Goal: Task Accomplishment & Management: Use online tool/utility

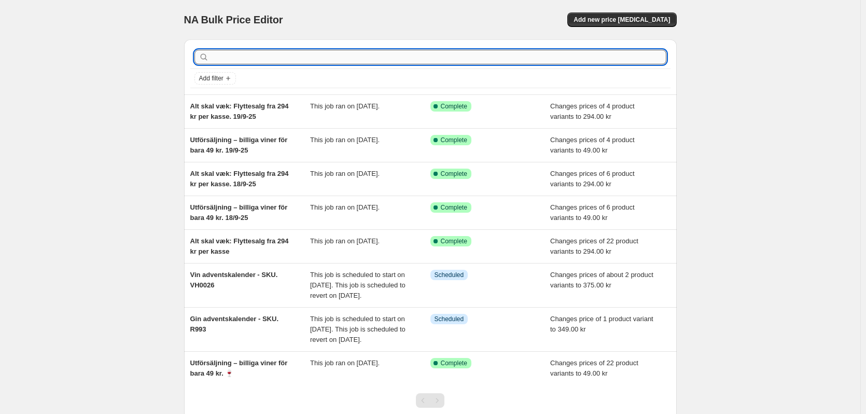
click at [479, 54] on input "text" at bounding box center [438, 57] width 455 height 15
type input "VH1119"
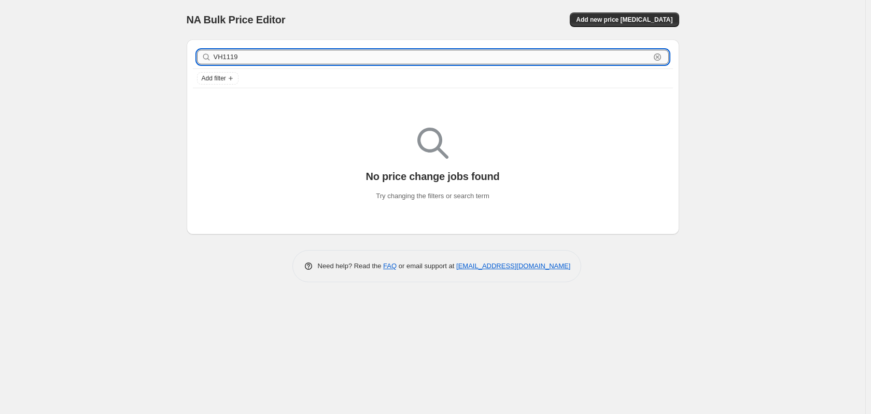
click at [260, 53] on input "VH1119" at bounding box center [432, 57] width 437 height 15
type input "VHY00261"
click at [229, 53] on input "VHY00261" at bounding box center [432, 57] width 437 height 15
click at [220, 56] on input "VHY00261" at bounding box center [432, 57] width 437 height 15
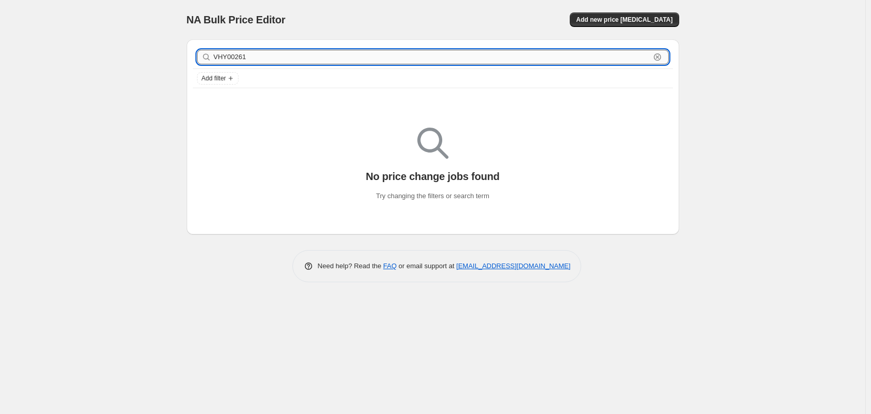
click at [226, 58] on input "VHY00261" at bounding box center [432, 57] width 437 height 15
type input "VH00261"
click at [296, 51] on input "VH00261" at bounding box center [432, 57] width 437 height 15
click at [201, 59] on div "VH00261 Clear" at bounding box center [433, 57] width 472 height 15
drag, startPoint x: 224, startPoint y: 57, endPoint x: 210, endPoint y: 60, distance: 13.8
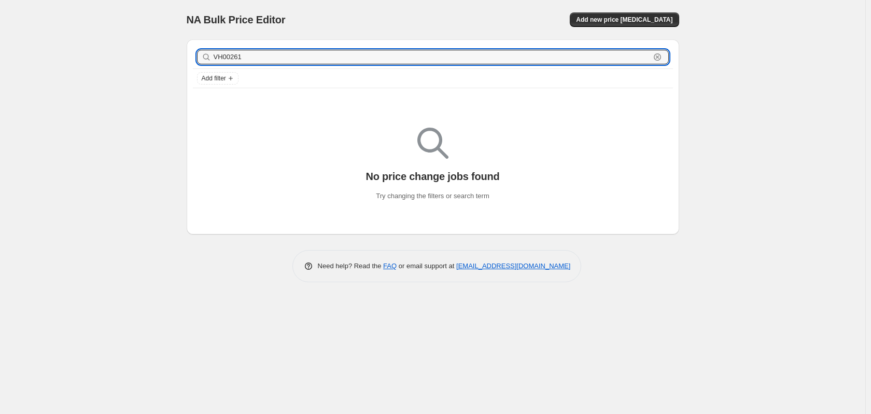
click at [210, 60] on div "VH00261 Clear" at bounding box center [433, 57] width 472 height 15
type input "vh00261"
click at [264, 55] on input "vh00261" at bounding box center [432, 57] width 437 height 15
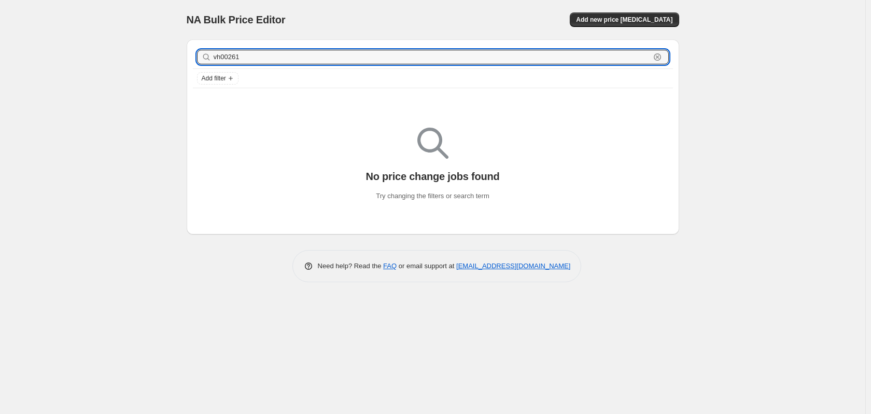
click at [264, 55] on input "vh00261" at bounding box center [432, 57] width 437 height 15
type input "vh0026"
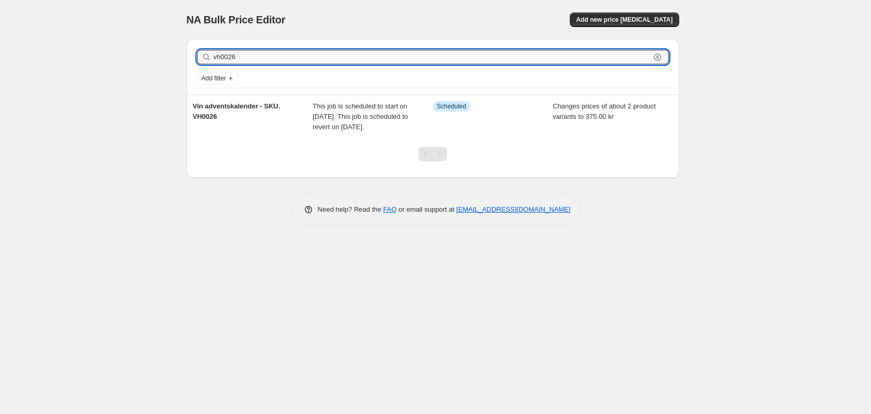
click at [255, 56] on input "vh0026" at bounding box center [432, 57] width 437 height 15
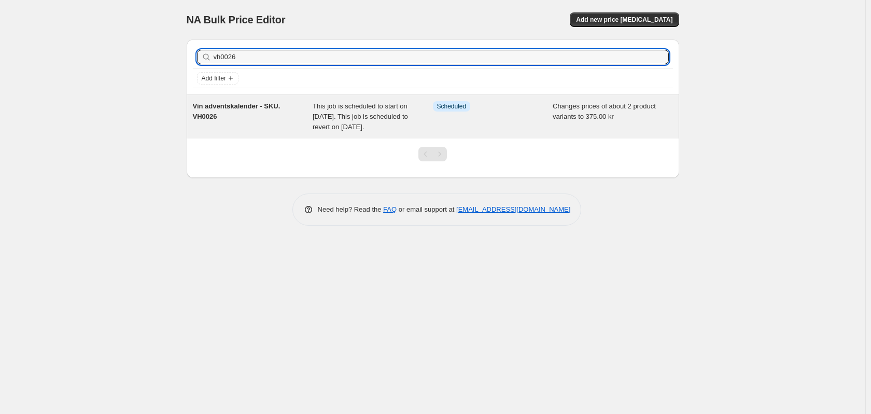
click at [230, 123] on div "Vin adventskalender - SKU. VH0026" at bounding box center [253, 116] width 120 height 31
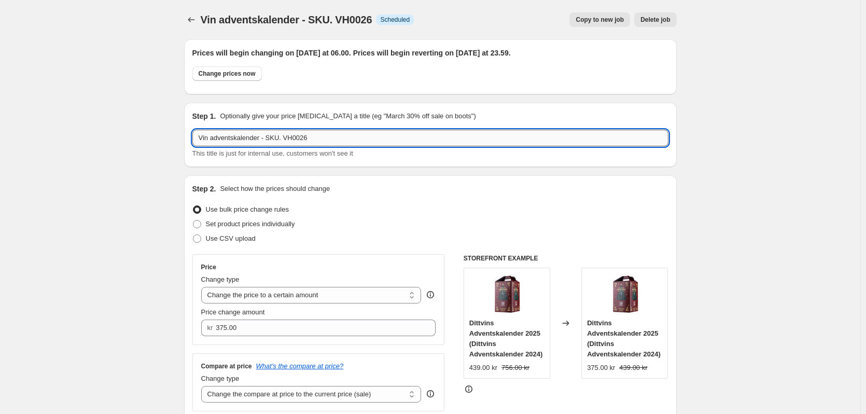
click at [331, 144] on input "Vin adventskalender - SKU. VH0026" at bounding box center [430, 138] width 476 height 17
type input "Vin adventskalender - SKU. VH00261"
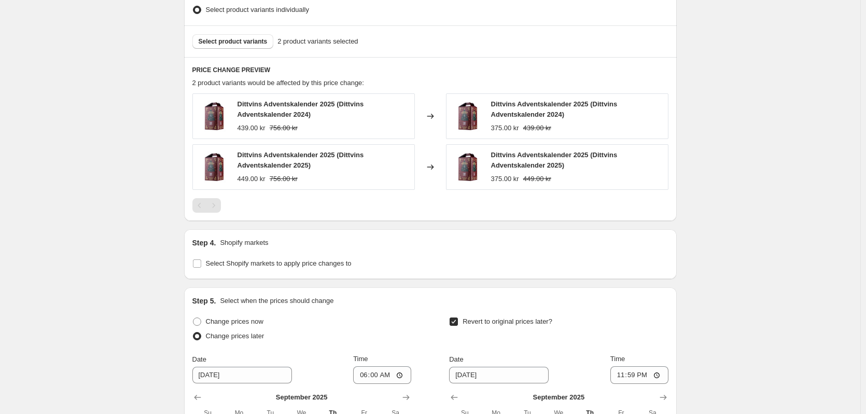
scroll to position [519, 0]
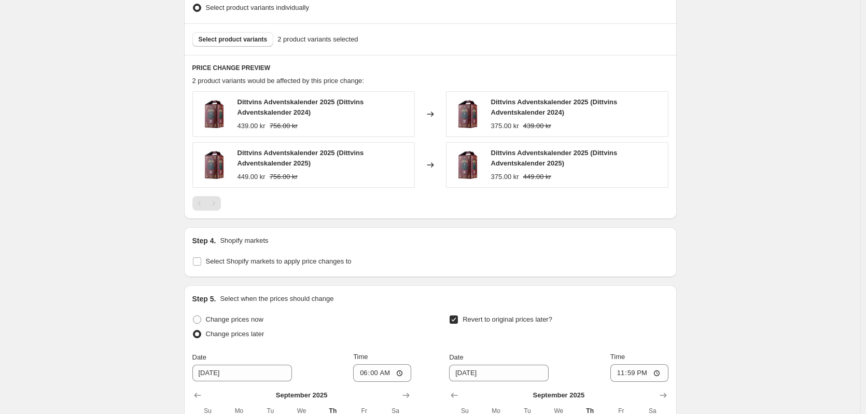
click at [286, 106] on span "Dittvins Adventskalender 2025 (Dittvins Adventskalender 2024)" at bounding box center [301, 107] width 127 height 18
click at [327, 163] on div "Dittvins Adventskalender 2025 (Dittvins Adventskalender 2025)" at bounding box center [324, 158] width 172 height 21
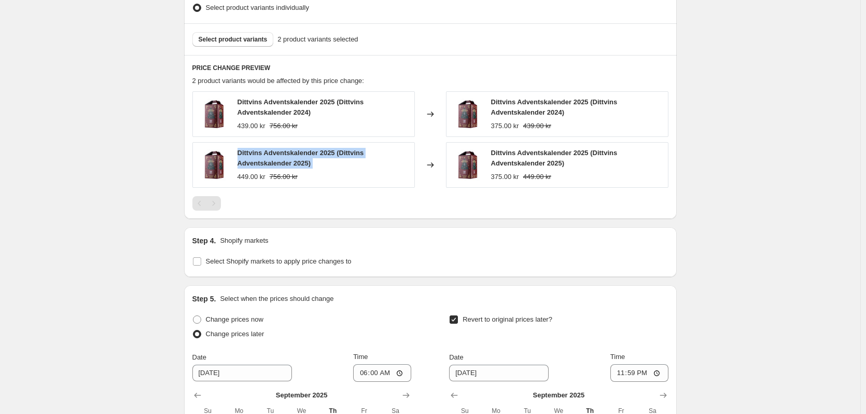
click at [327, 163] on div "Dittvins Adventskalender 2025 (Dittvins Adventskalender 2025)" at bounding box center [324, 158] width 172 height 21
click at [337, 186] on div "Dittvins Adventskalender 2025 (Dittvins Adventskalender 2025) 449.00 kr 756.00 …" at bounding box center [303, 165] width 222 height 46
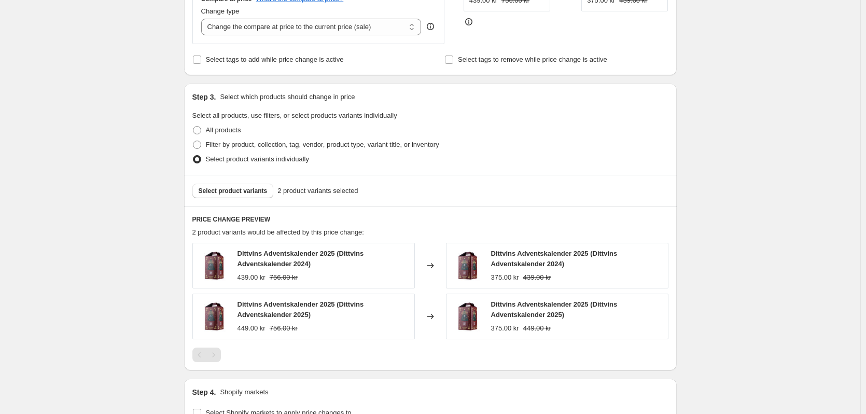
scroll to position [363, 0]
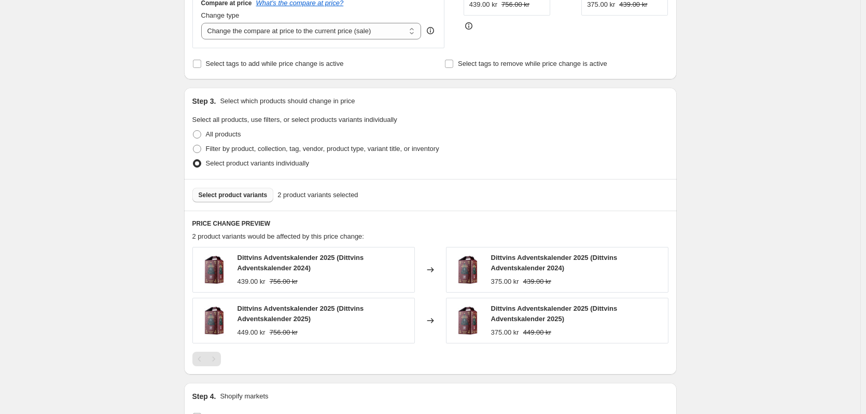
click at [246, 199] on span "Select product variants" at bounding box center [233, 195] width 69 height 8
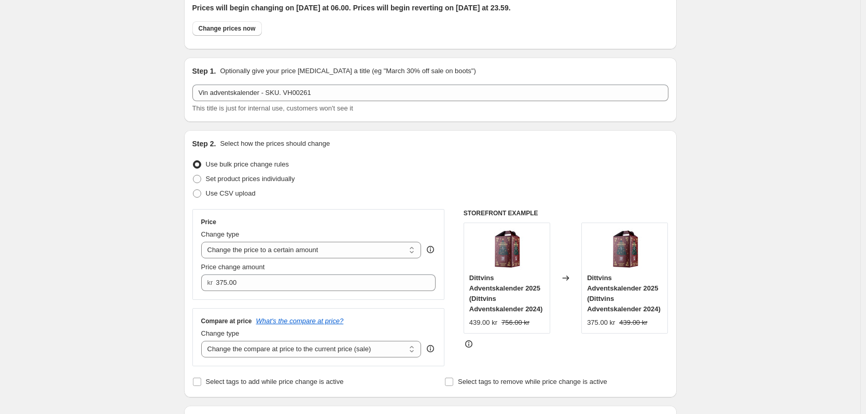
scroll to position [0, 0]
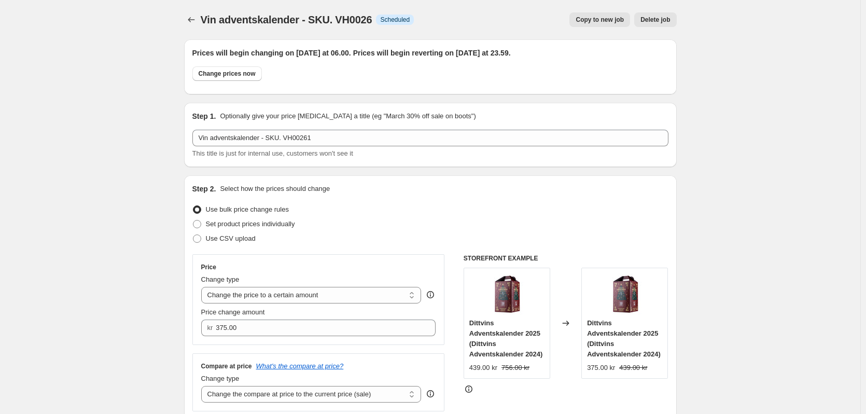
click at [320, 148] on div "This title is just for internal use, customers won't see it" at bounding box center [430, 153] width 476 height 10
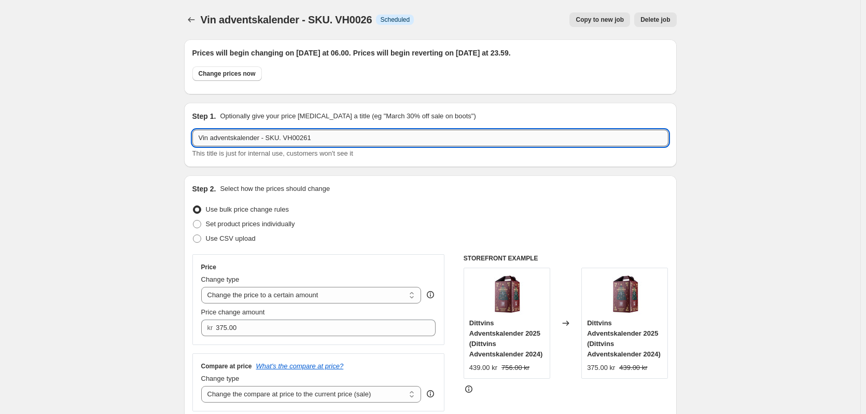
click at [320, 142] on input "Vin adventskalender - SKU. VH00261" at bounding box center [430, 138] width 476 height 17
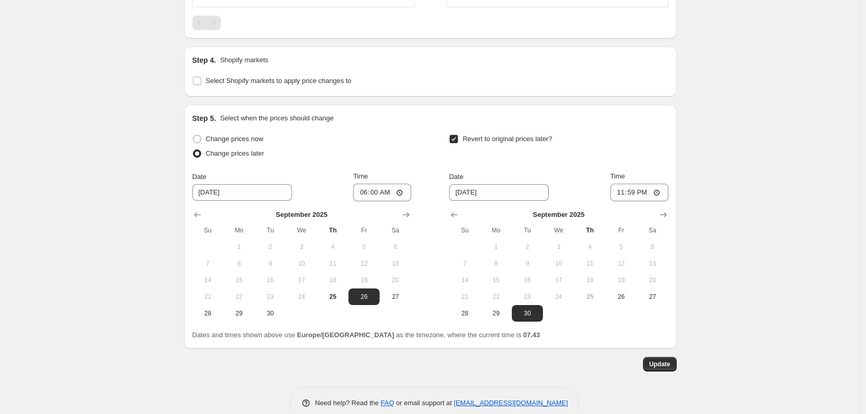
scroll to position [720, 0]
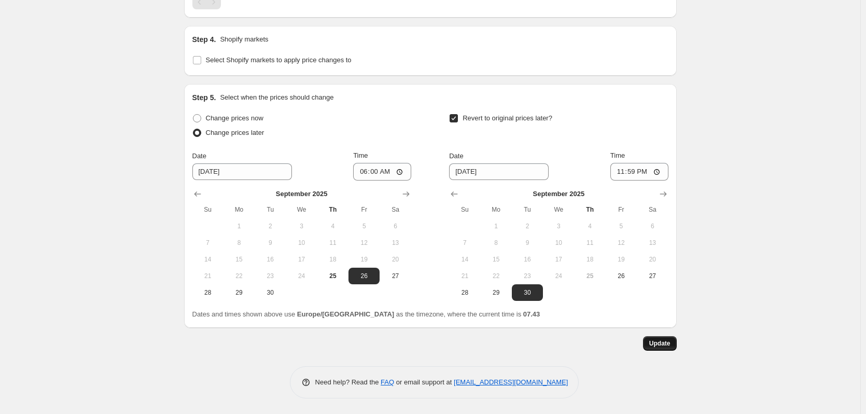
click at [675, 346] on button "Update" at bounding box center [660, 343] width 34 height 15
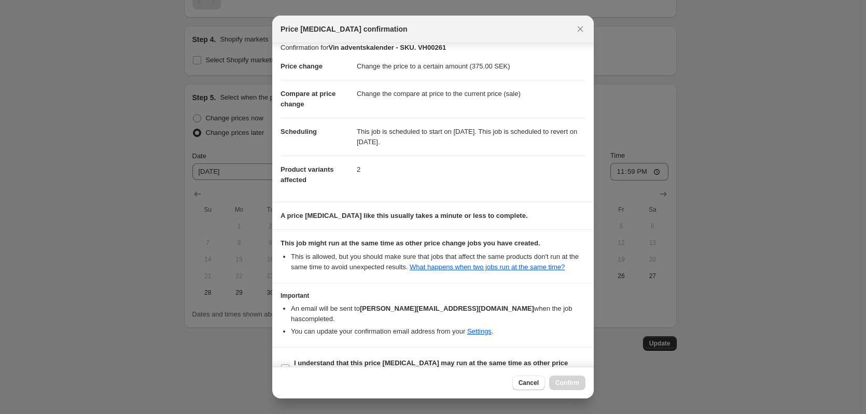
scroll to position [21, 0]
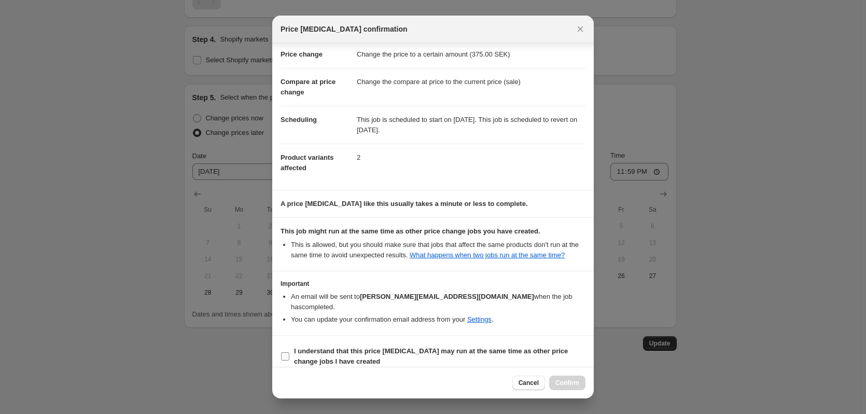
click at [281, 352] on span ":r2u:" at bounding box center [285, 356] width 9 height 9
click at [281, 352] on input "I understand that this price [MEDICAL_DATA] may run at the same time as other p…" at bounding box center [285, 356] width 8 height 8
checkbox input "true"
click at [573, 382] on span "Confirm" at bounding box center [567, 383] width 24 height 8
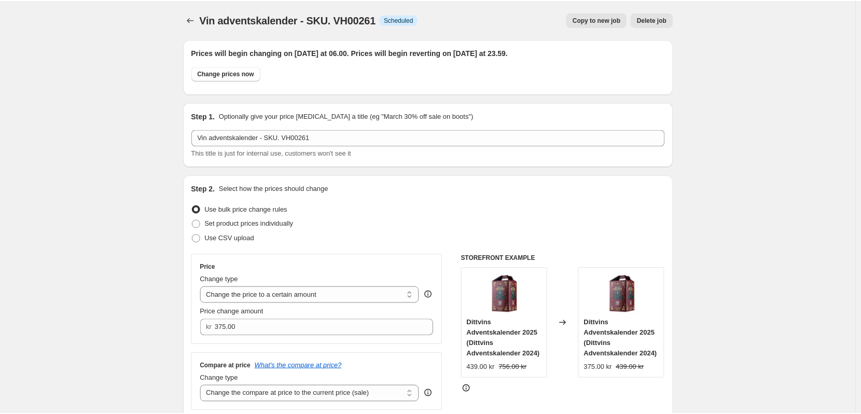
scroll to position [720, 0]
